Goal: Obtain resource: Obtain resource

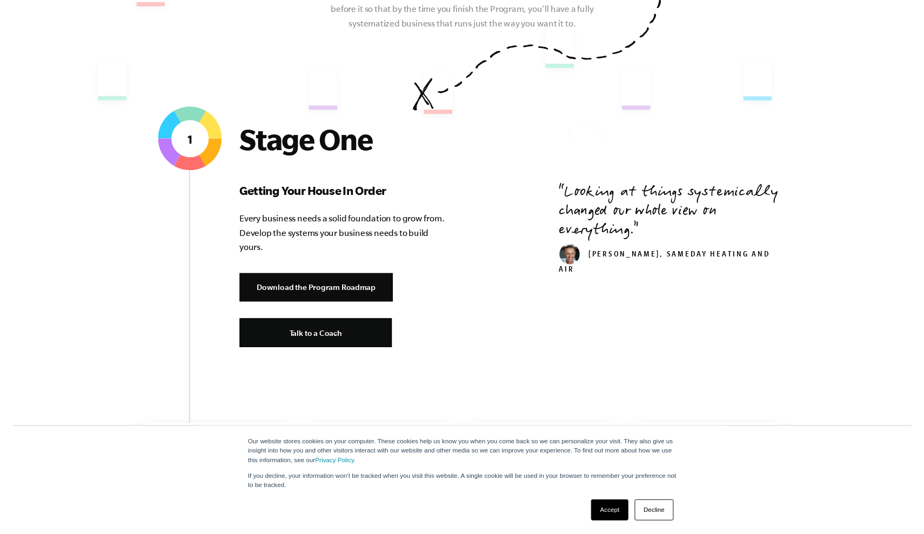
scroll to position [370, 0]
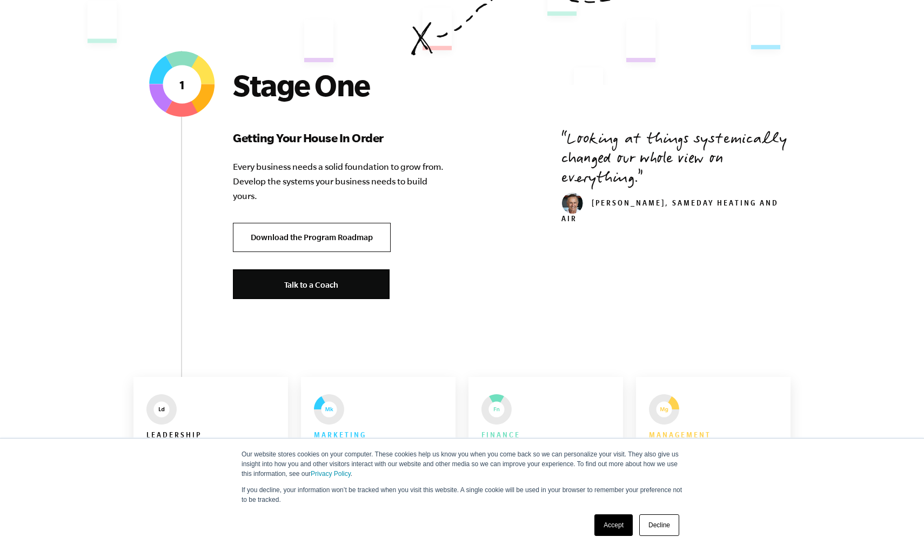
click at [344, 237] on link "Download the Program Roadmap" at bounding box center [312, 238] width 158 height 30
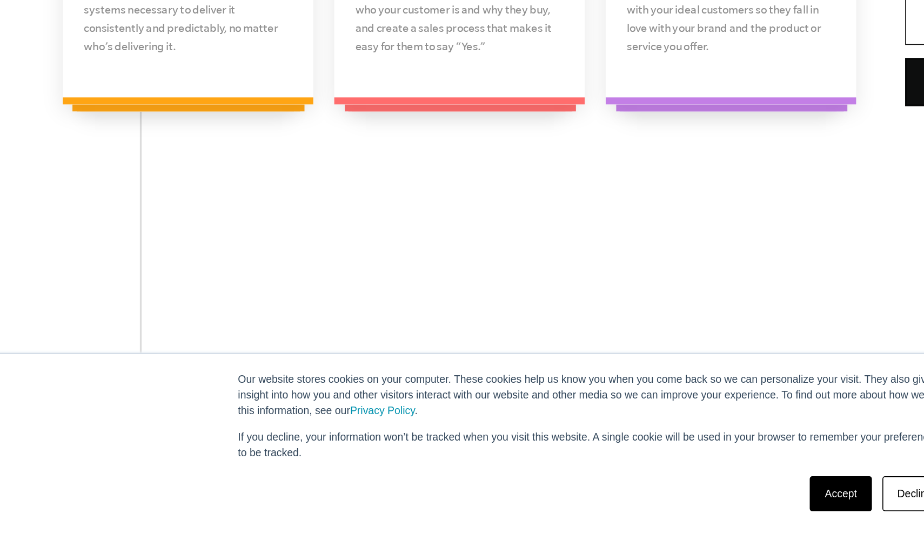
scroll to position [1031, 0]
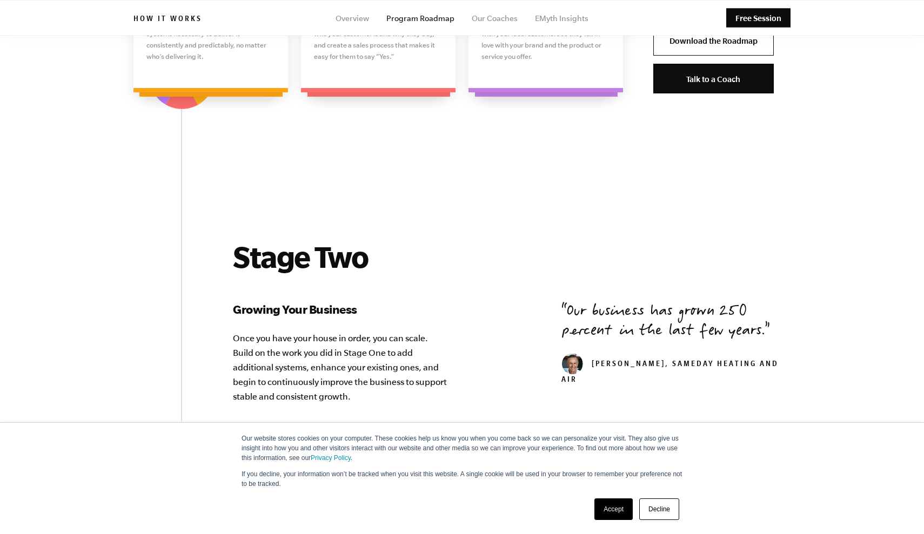
click at [613, 516] on link "Accept" at bounding box center [613, 510] width 38 height 22
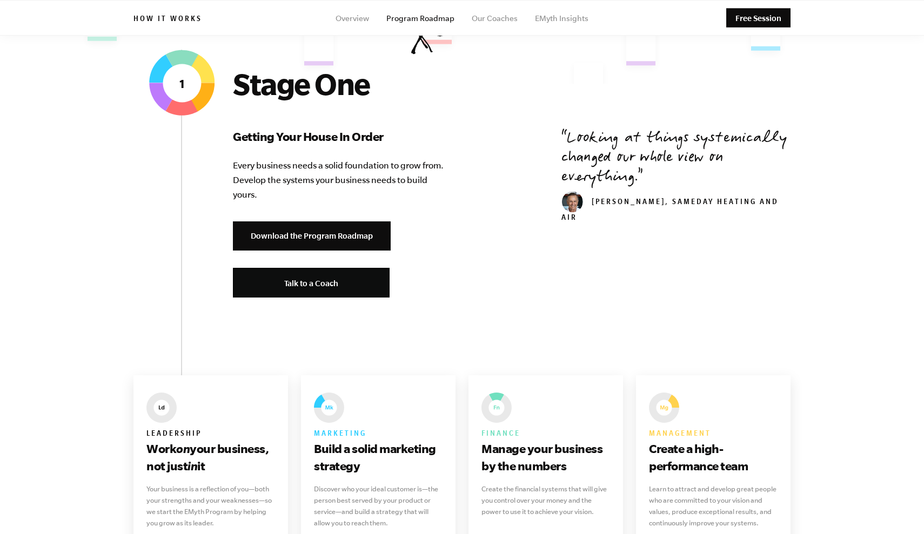
scroll to position [371, 0]
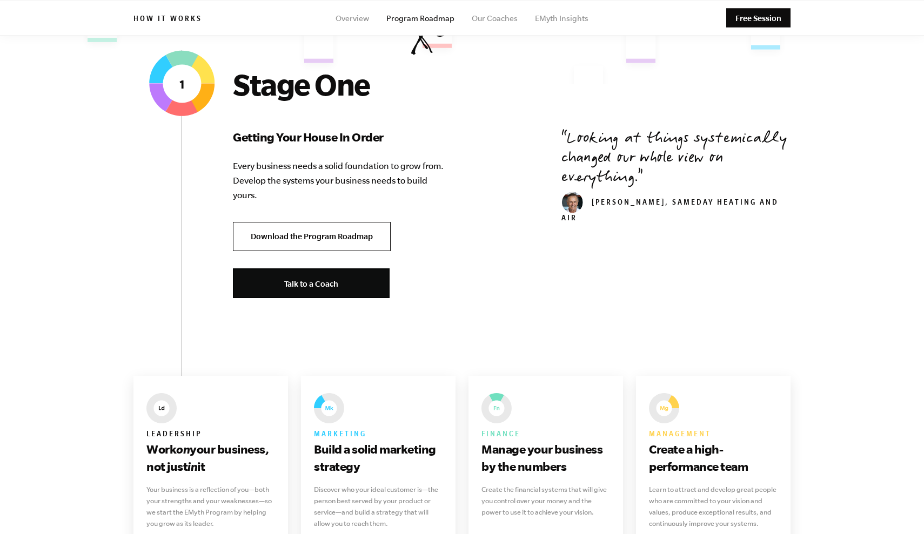
click at [357, 242] on link "Download the Program Roadmap" at bounding box center [312, 237] width 158 height 30
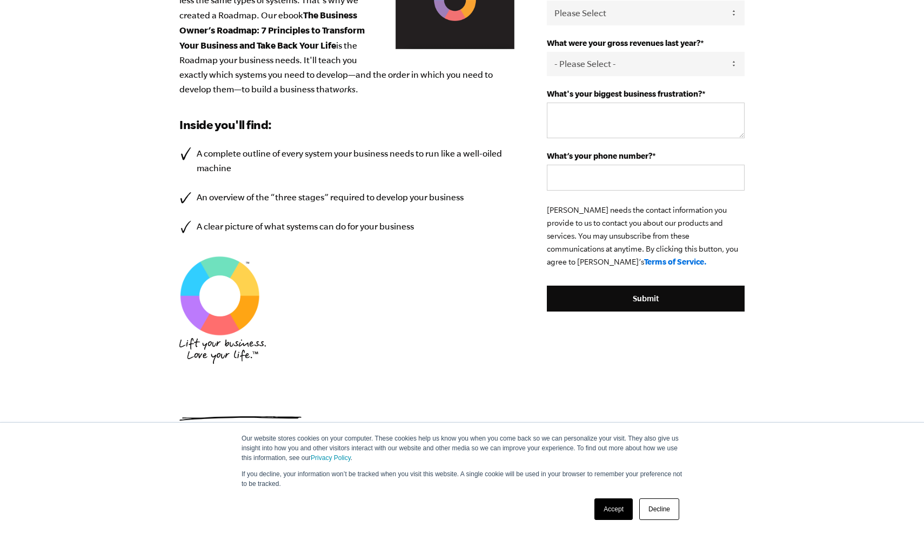
scroll to position [345, 0]
